Goal: Register for event/course

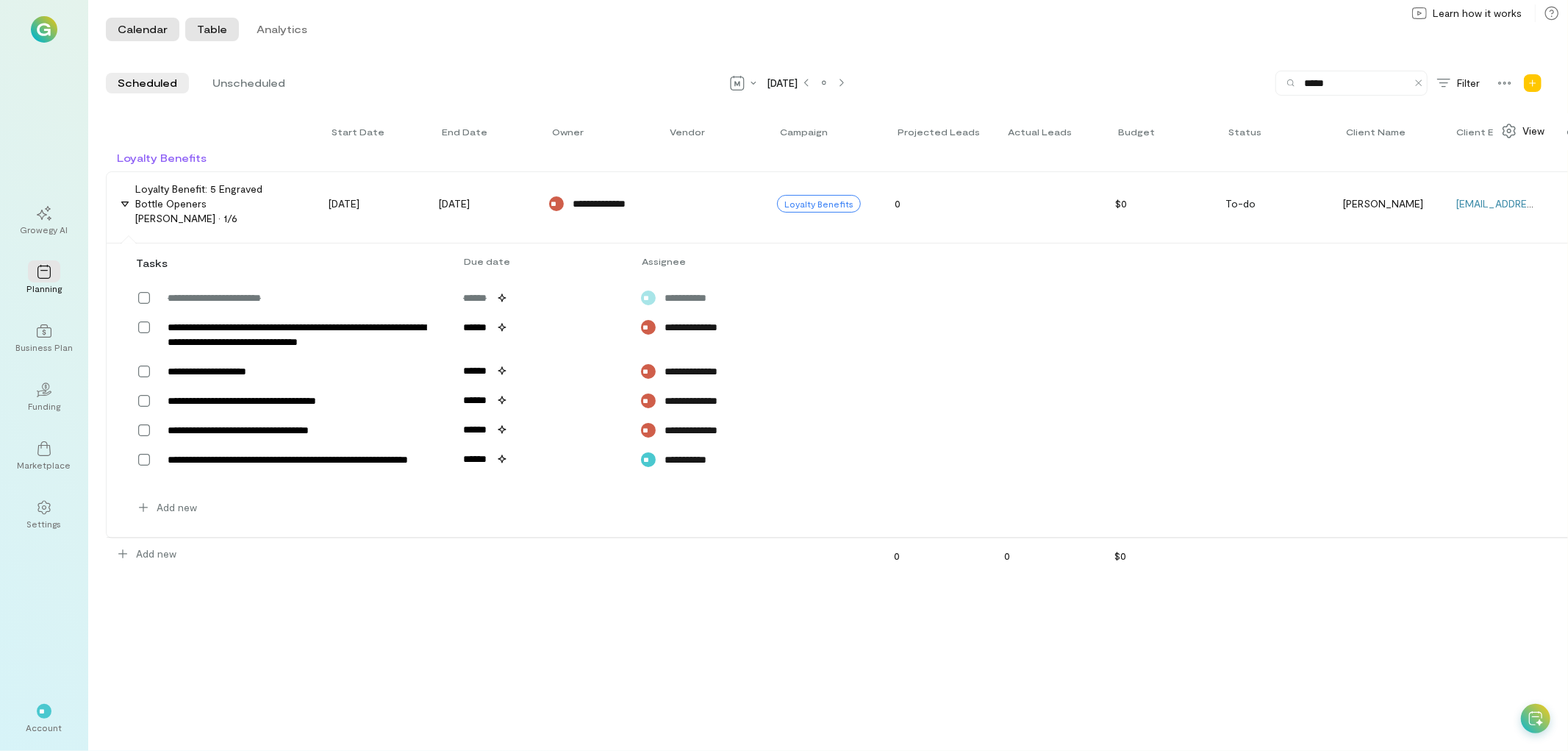
click at [156, 29] on button "Calendar" at bounding box center [142, 29] width 73 height 24
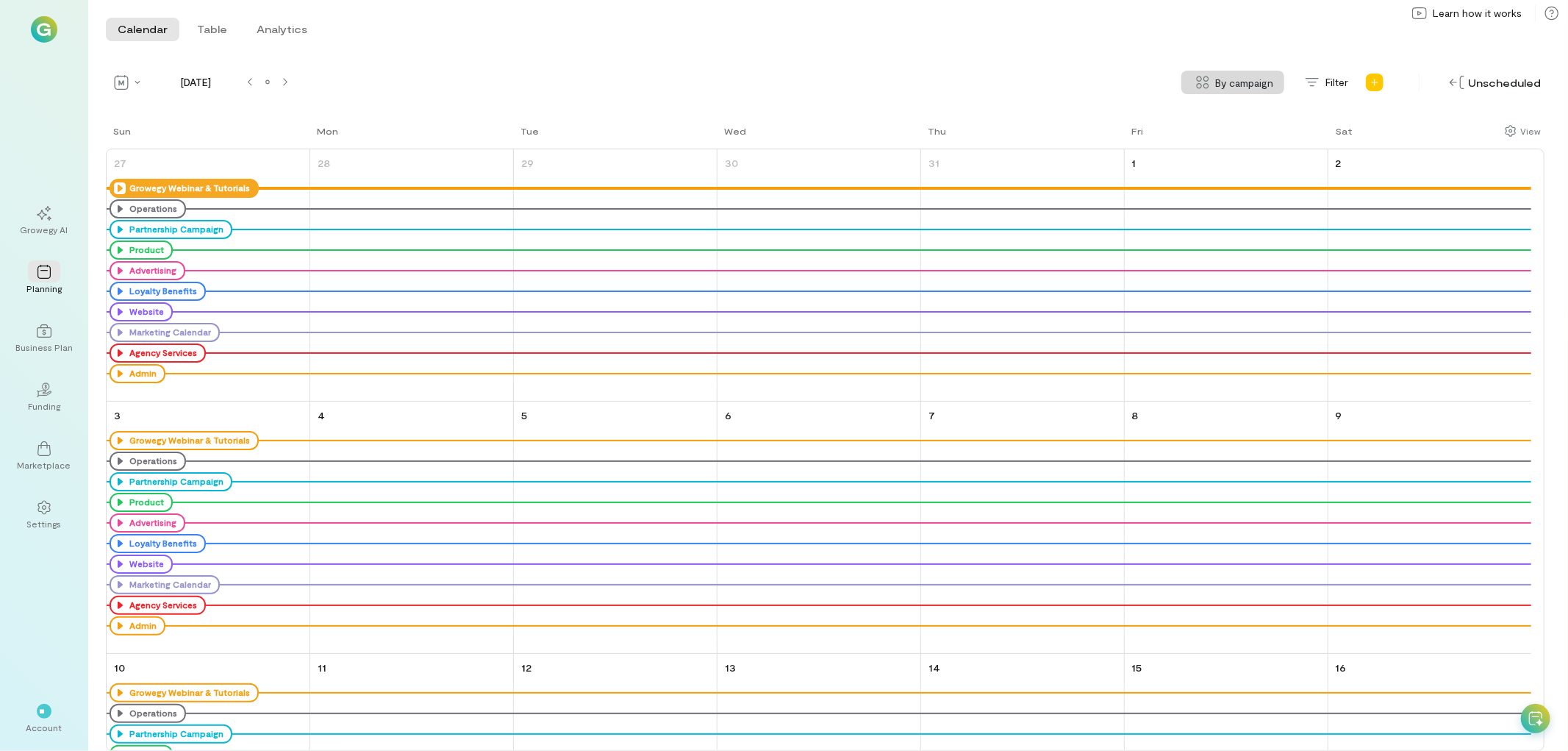
click at [112, 187] on div "Growegy Webinar & Tutorials" at bounding box center [183, 188] width 150 height 19
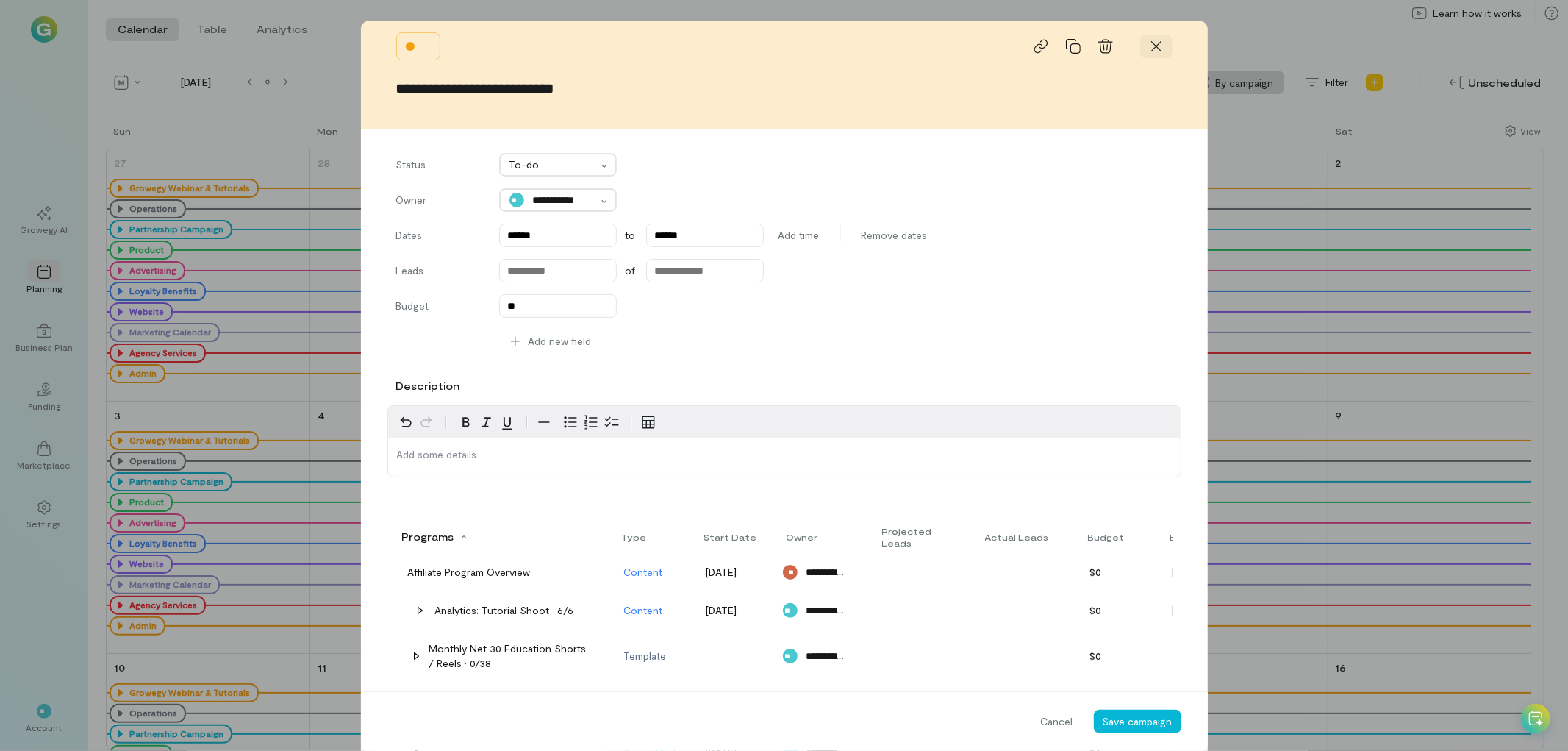
click at [1144, 37] on div at bounding box center [1156, 47] width 32 height 24
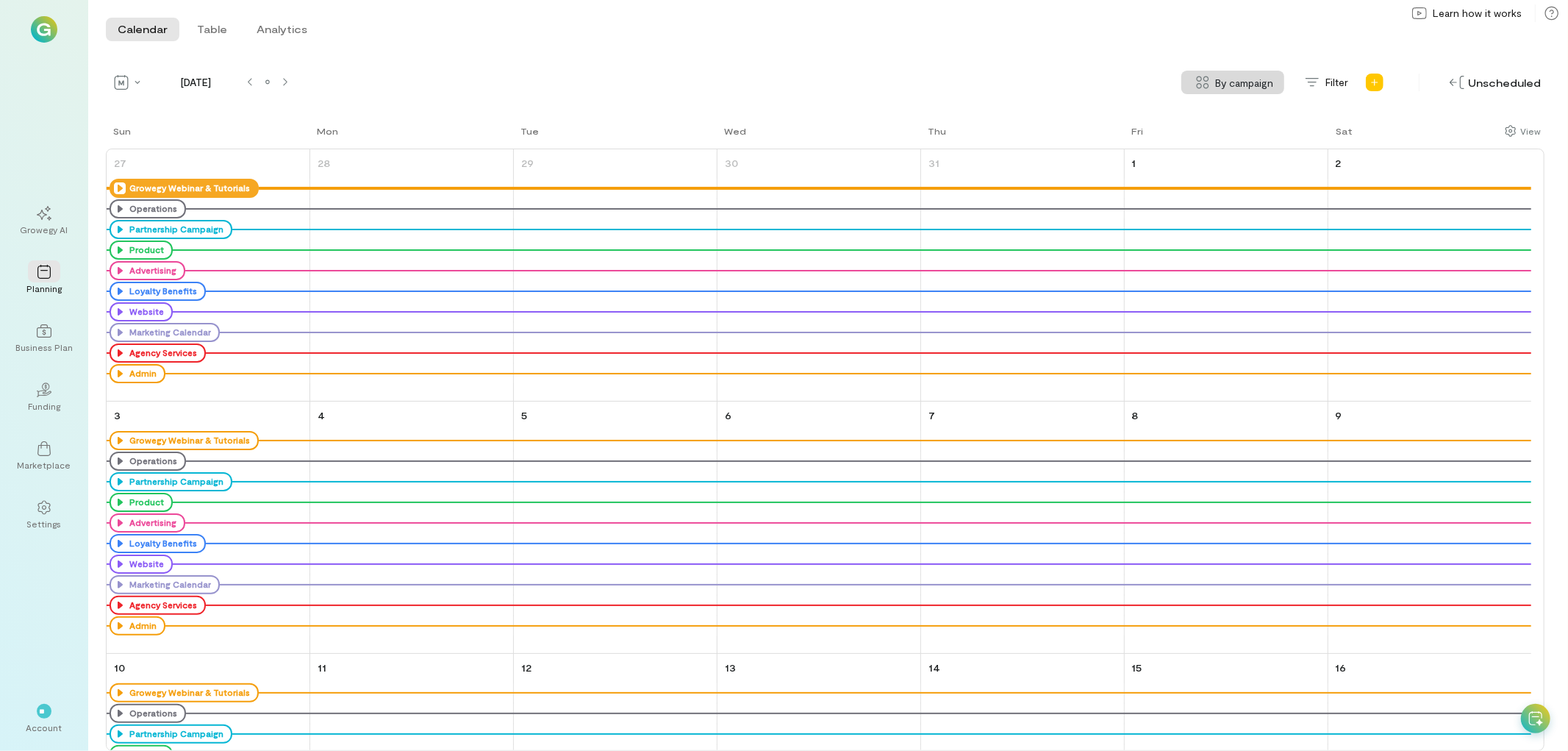
click at [117, 185] on icon at bounding box center [119, 188] width 12 height 12
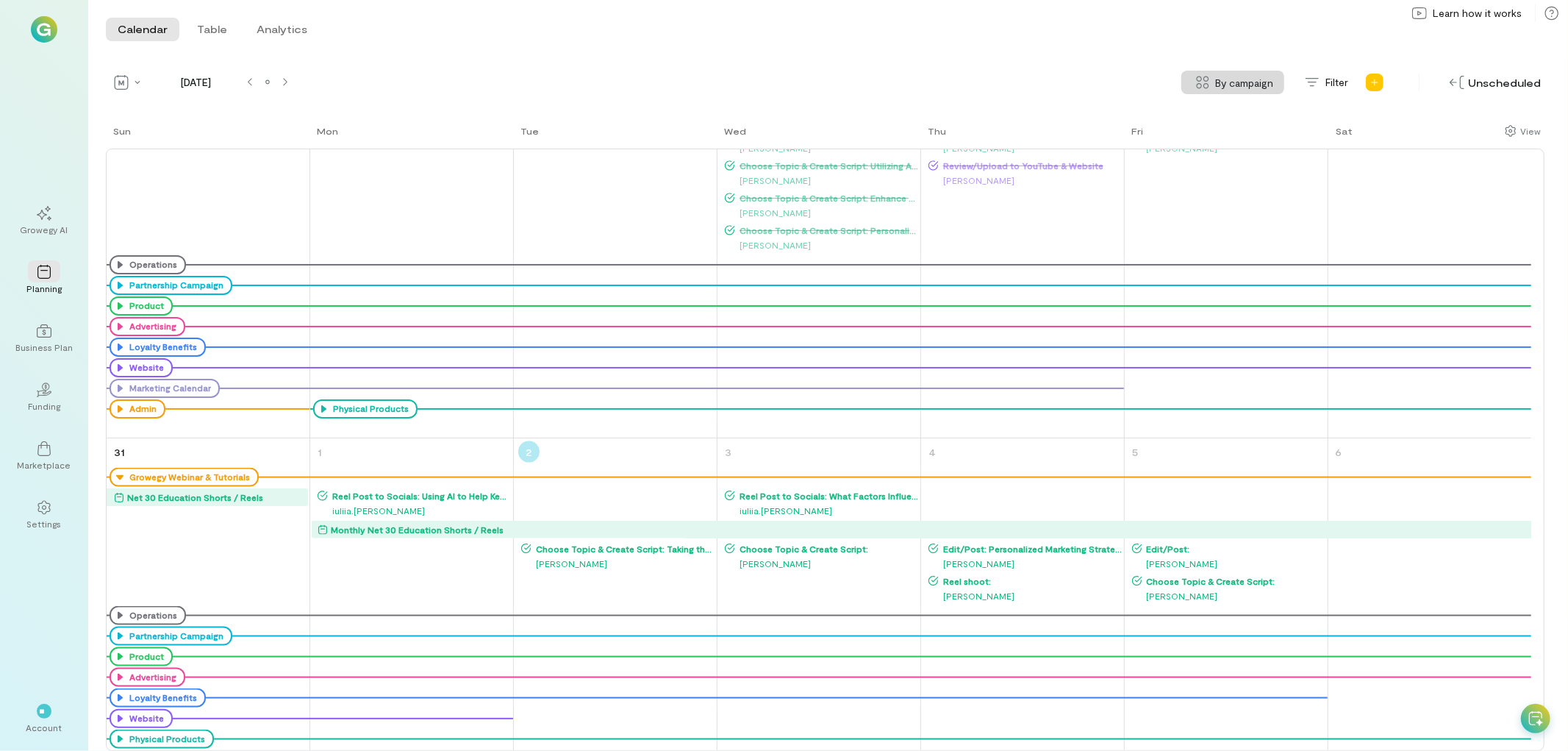
scroll to position [1590, 0]
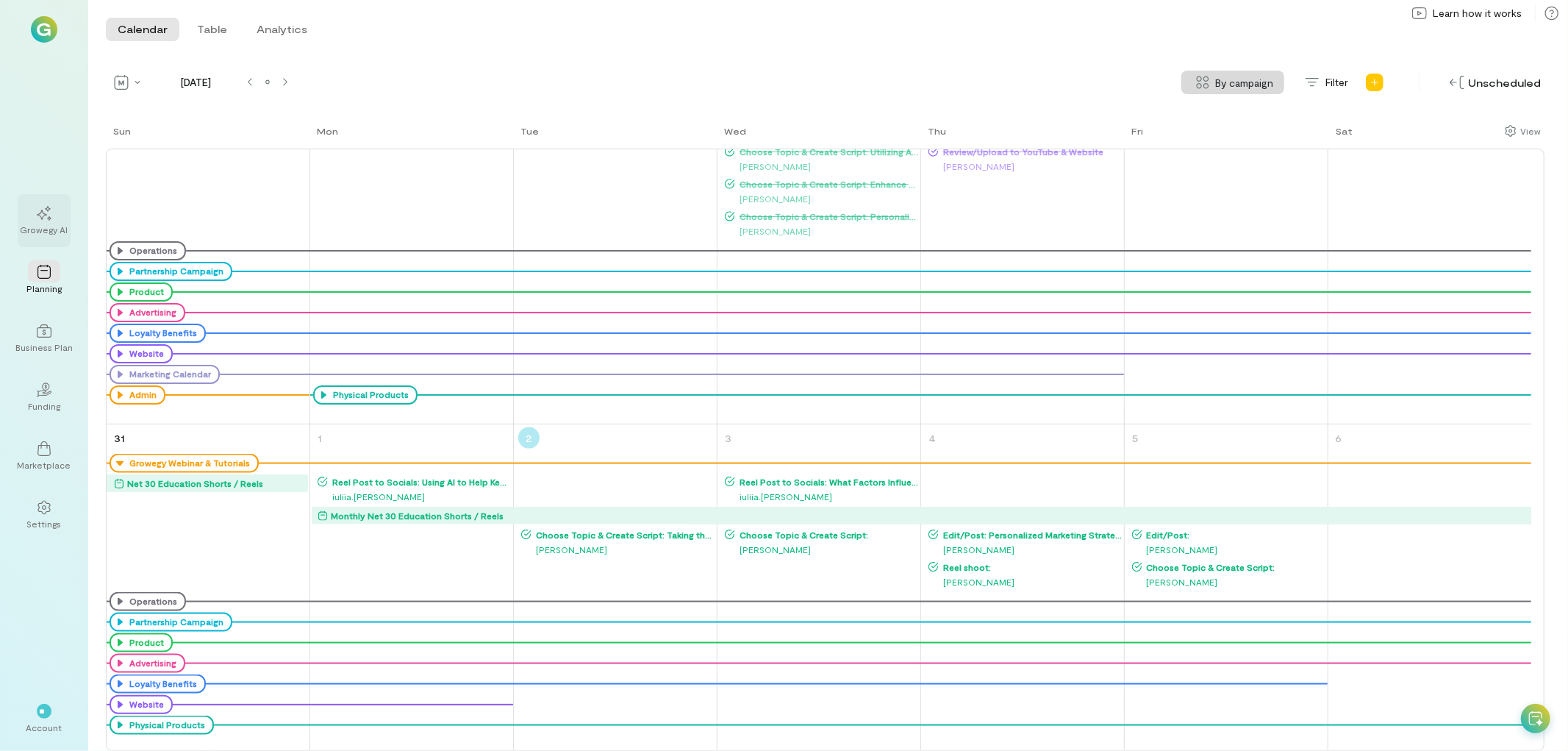
click at [53, 214] on div at bounding box center [43, 213] width 32 height 22
